Goal: Task Accomplishment & Management: Manage account settings

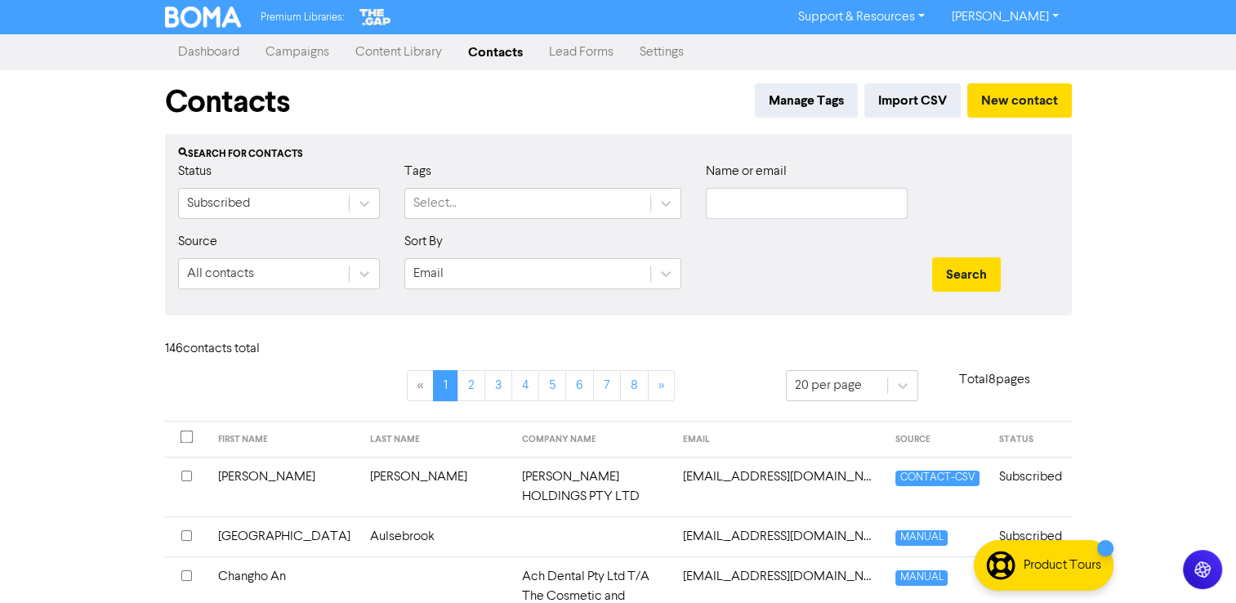
click at [298, 54] on link "Campaigns" at bounding box center [297, 52] width 90 height 33
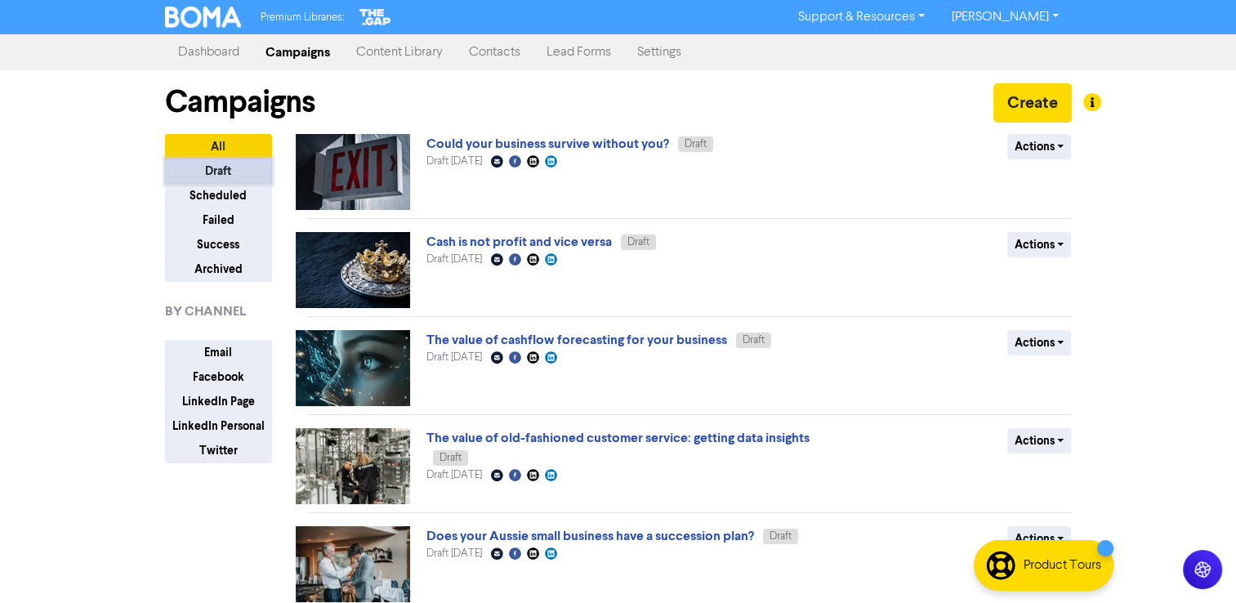
click at [222, 171] on button "Draft" at bounding box center [218, 170] width 107 height 25
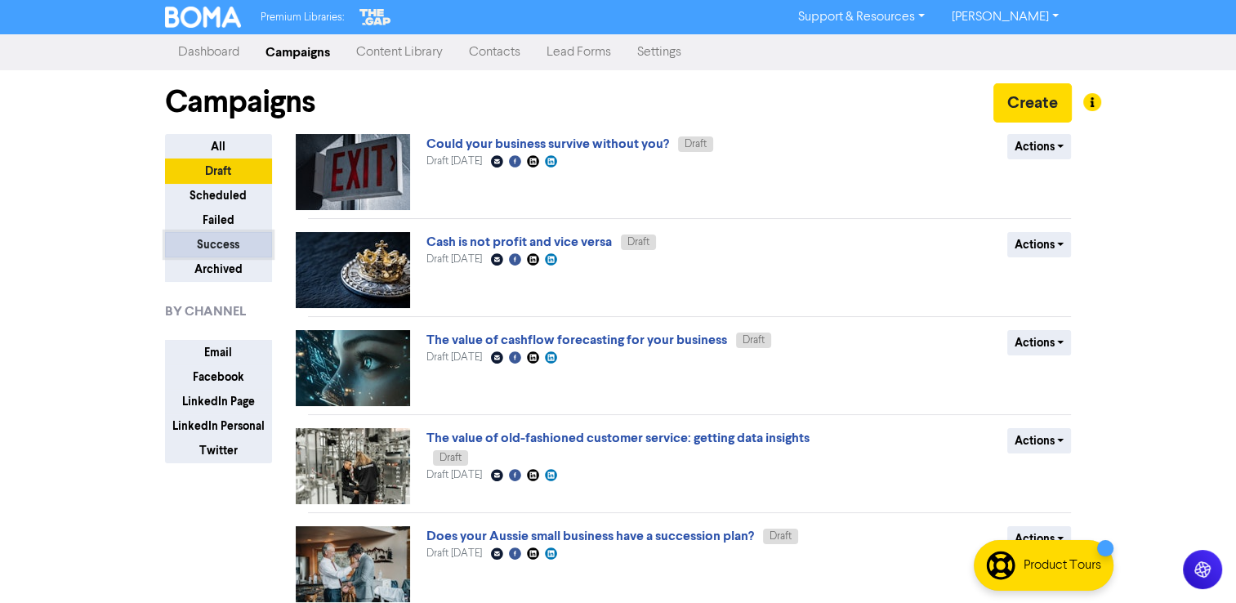
click at [222, 247] on button "Success" at bounding box center [218, 244] width 107 height 25
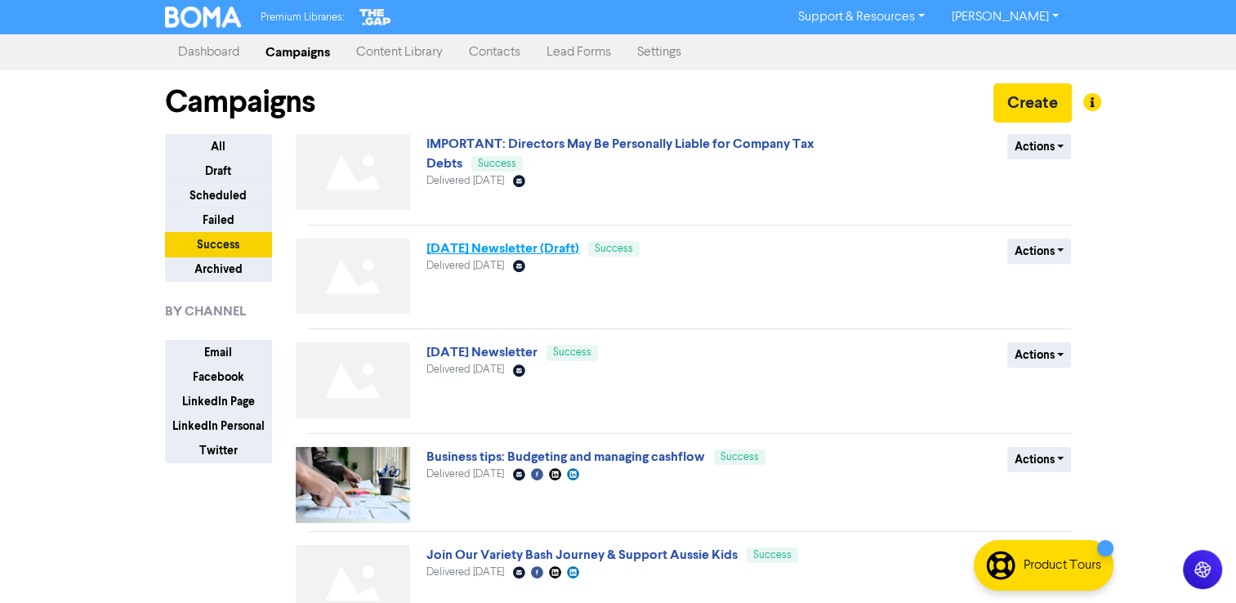
click at [493, 249] on link "[DATE] Newsletter (Draft)" at bounding box center [502, 248] width 153 height 16
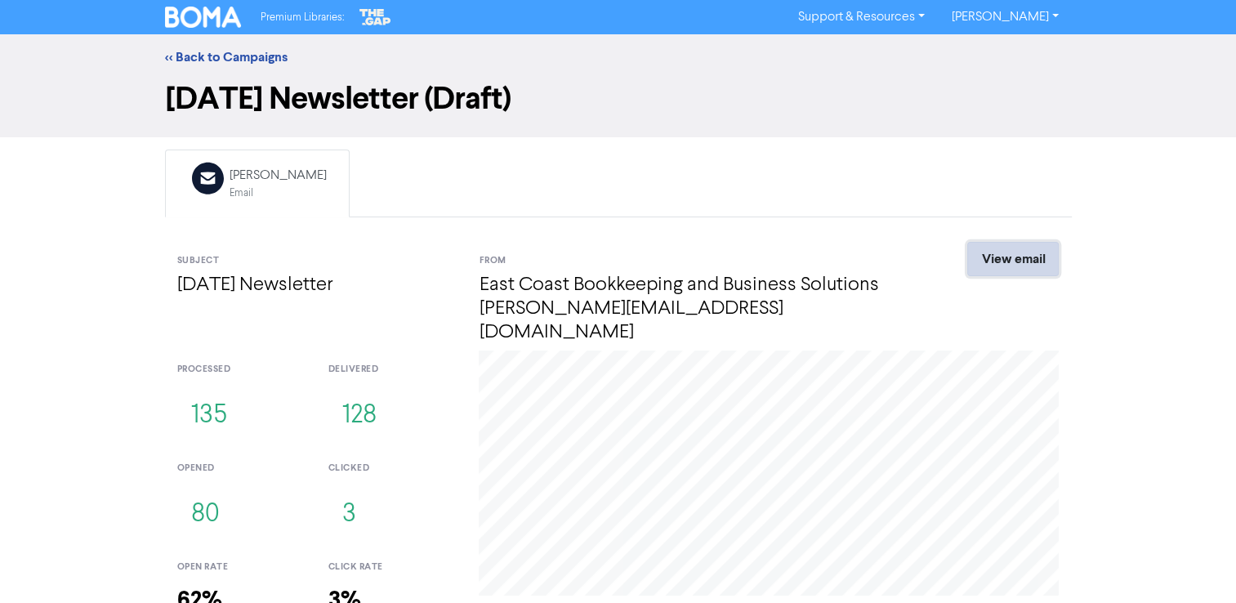
click at [1016, 266] on link "View email" at bounding box center [1012, 259] width 91 height 34
click at [233, 54] on link "<< Back to Campaigns" at bounding box center [226, 57] width 123 height 16
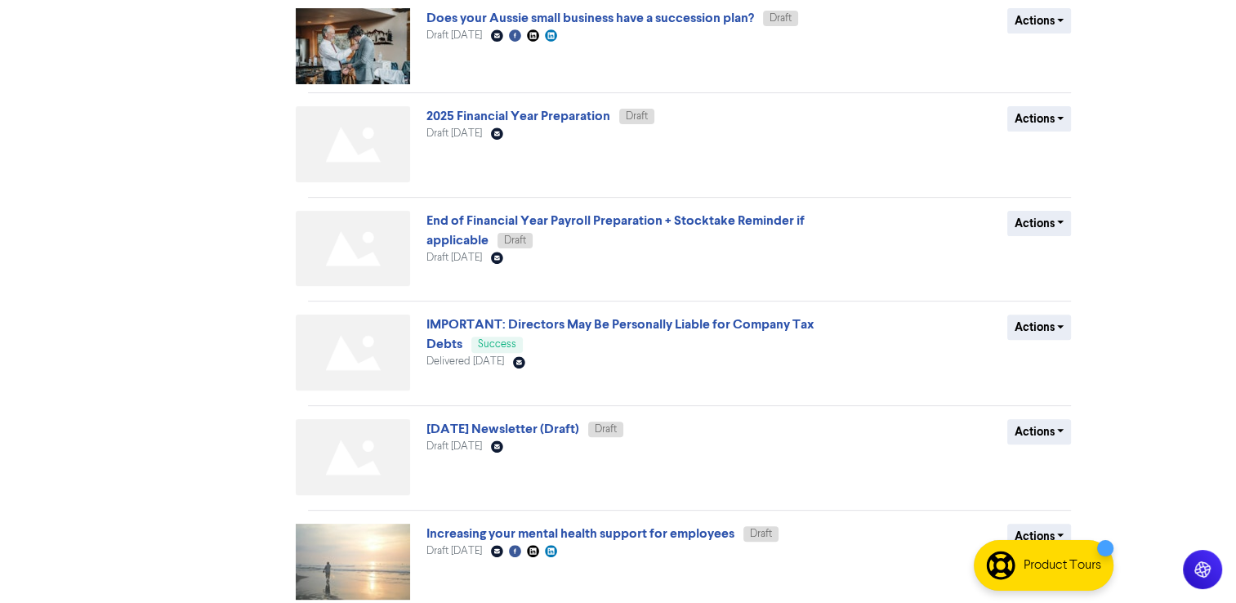
scroll to position [581, 0]
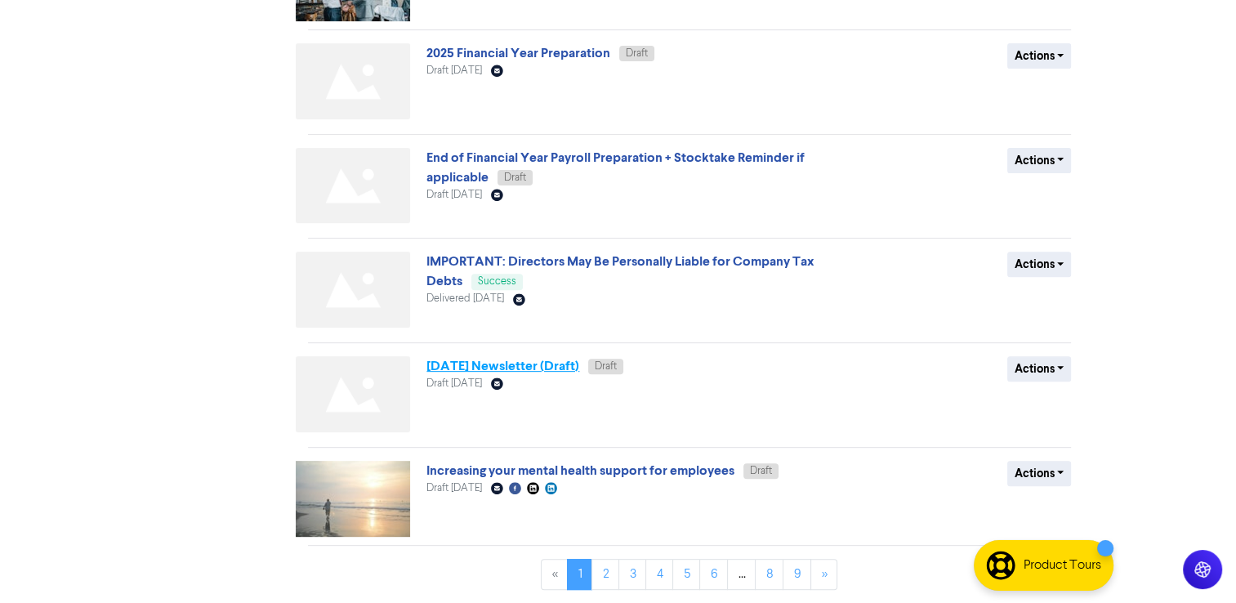
click at [461, 364] on link "[DATE] Newsletter (Draft)" at bounding box center [502, 366] width 153 height 16
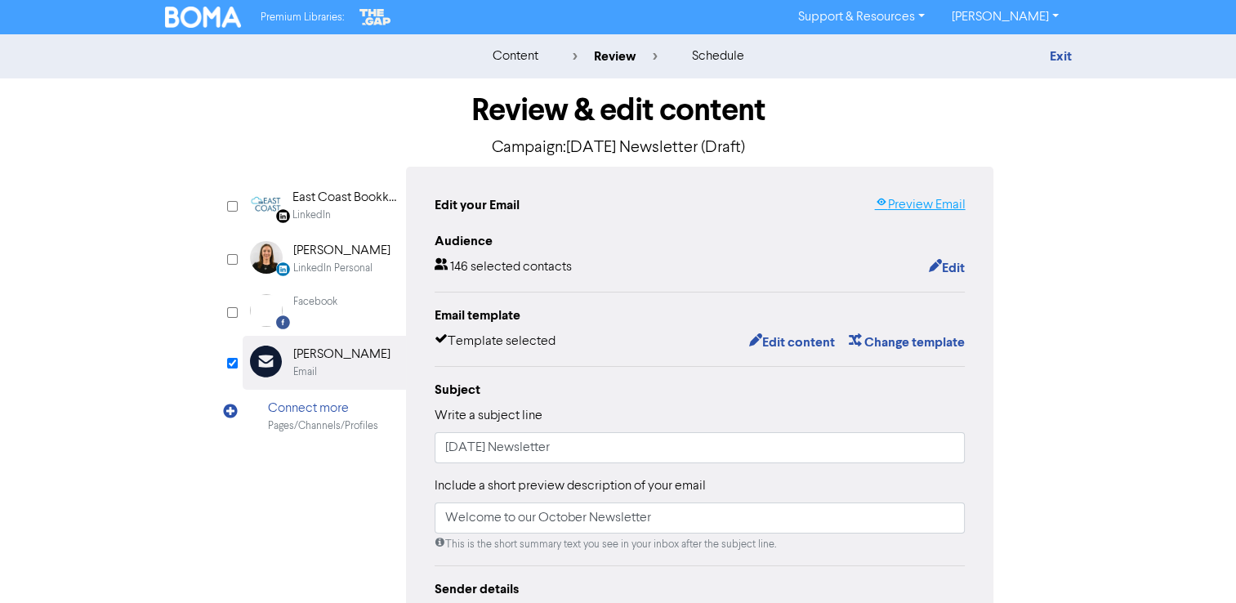
click at [931, 205] on link "Preview Email" at bounding box center [919, 205] width 91 height 20
